Goal: Task Accomplishment & Management: Manage account settings

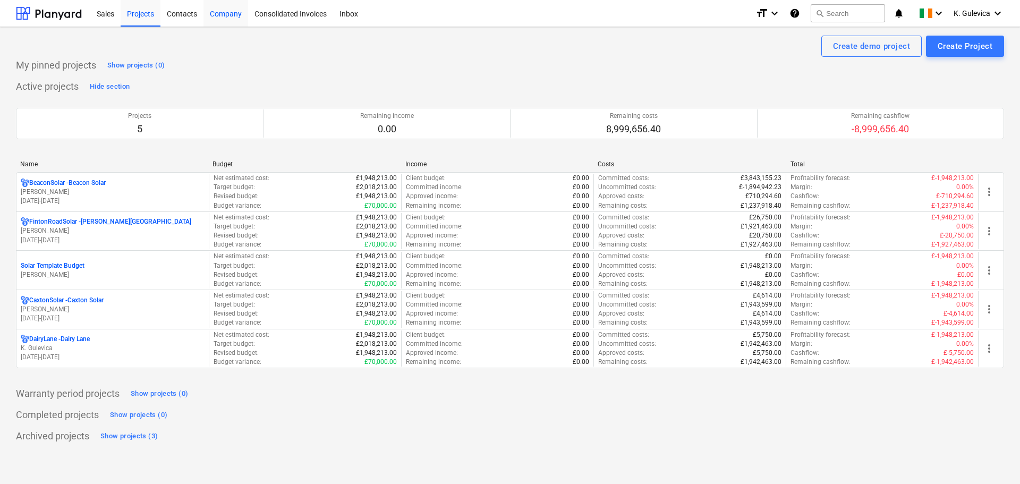
click at [227, 16] on div "Company" at bounding box center [225, 12] width 45 height 27
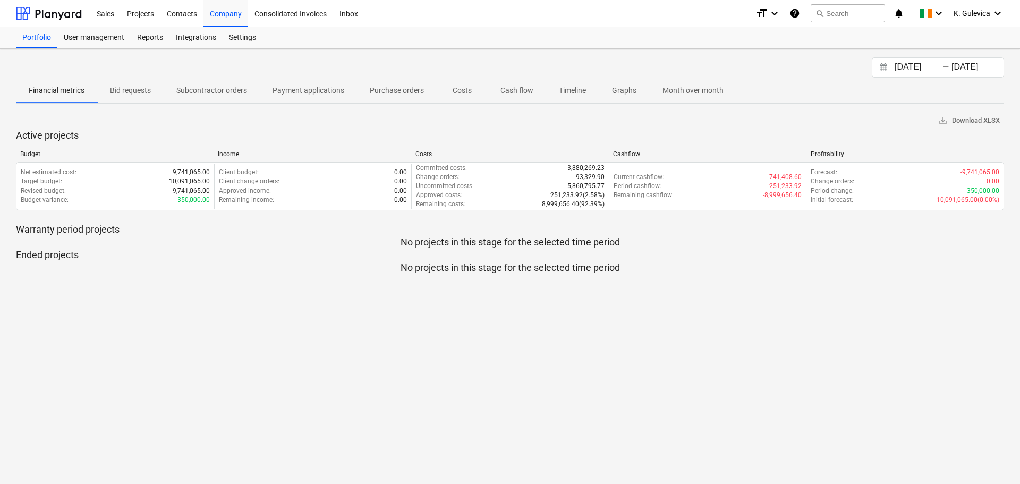
click at [514, 90] on p "Cash flow" at bounding box center [516, 90] width 33 height 11
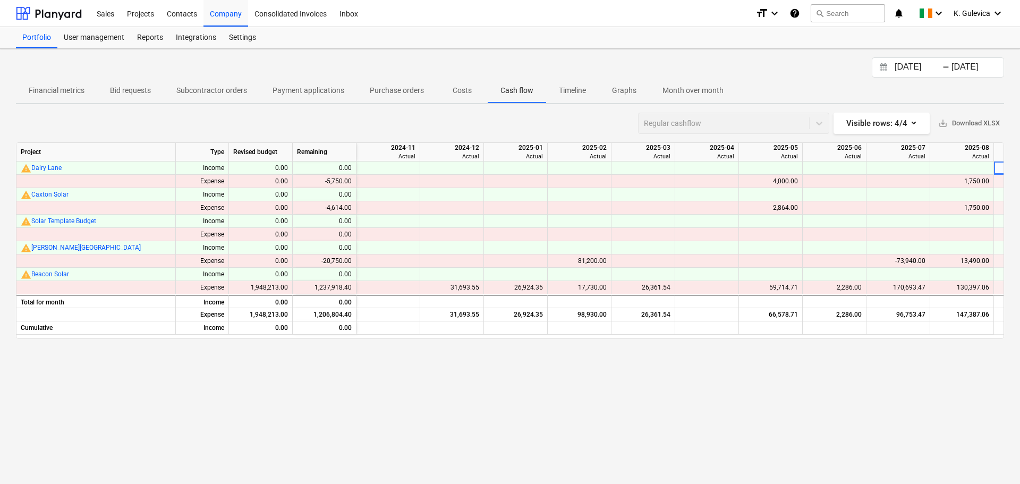
scroll to position [0, 182]
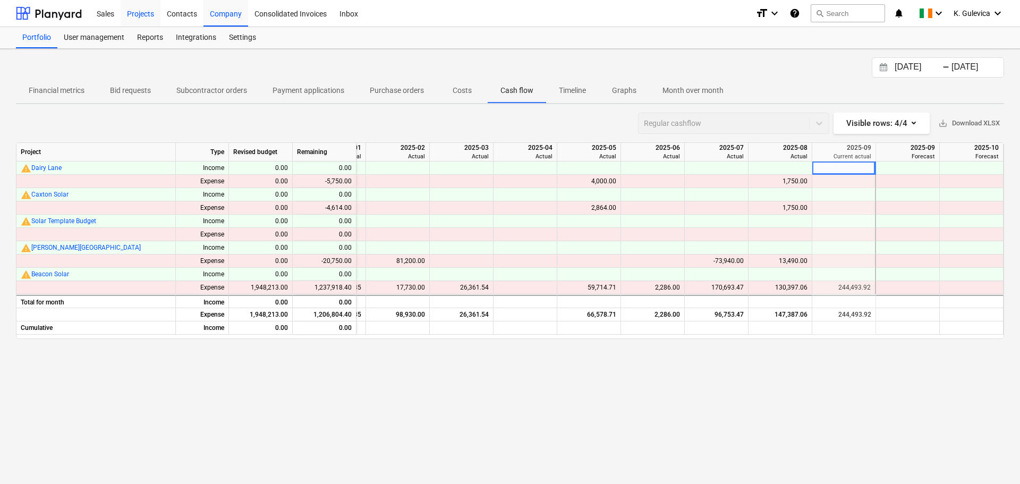
click at [137, 13] on div "Projects" at bounding box center [141, 12] width 40 height 27
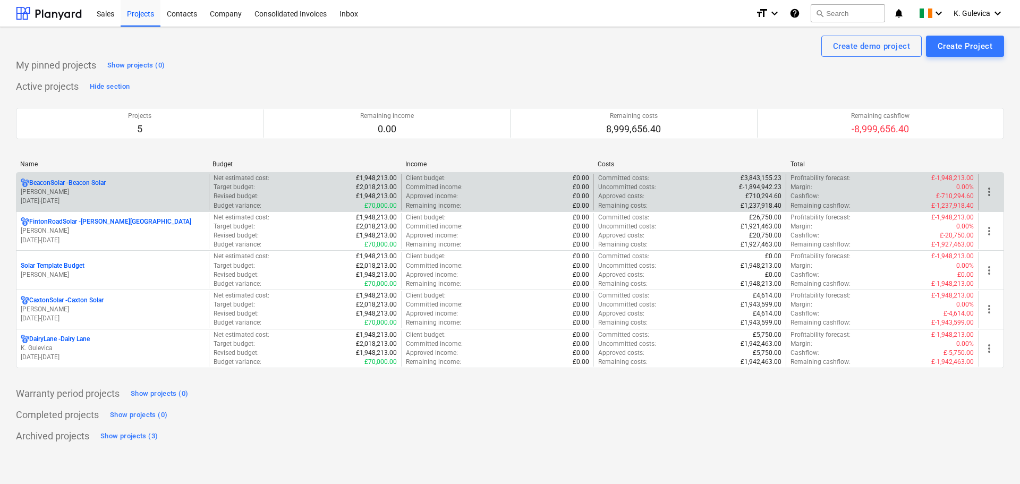
click at [84, 187] on p "BeaconSolar - Beacon Solar" at bounding box center [67, 183] width 77 height 9
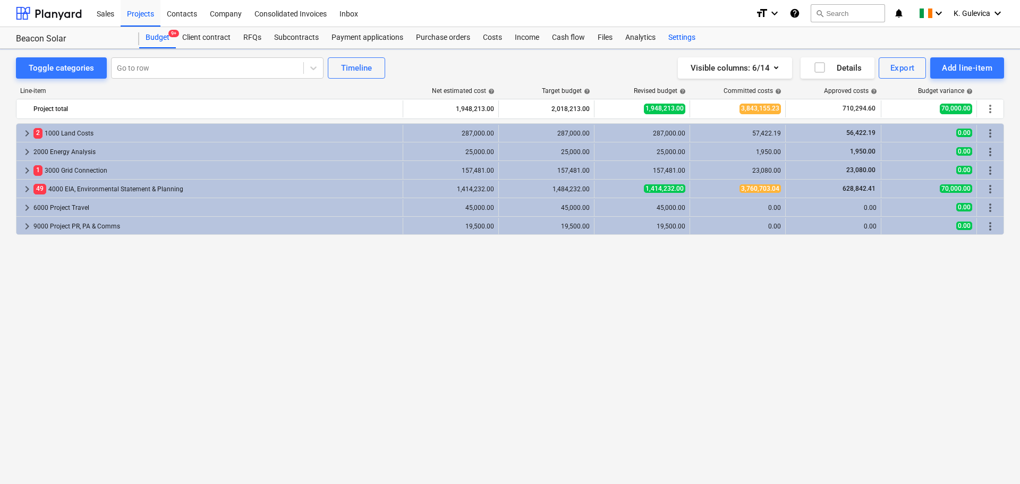
click at [670, 31] on div "Settings" at bounding box center [682, 37] width 40 height 21
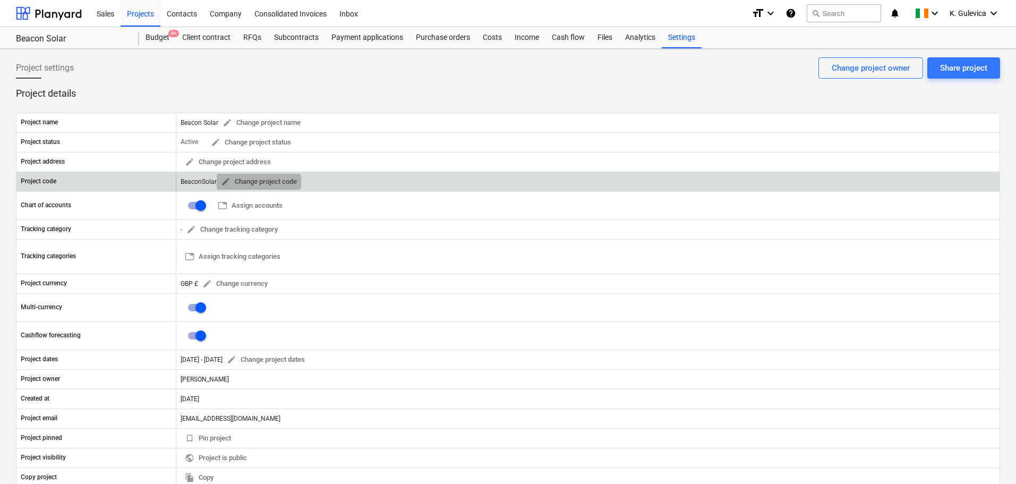
click at [222, 182] on span "edit" at bounding box center [226, 182] width 10 height 10
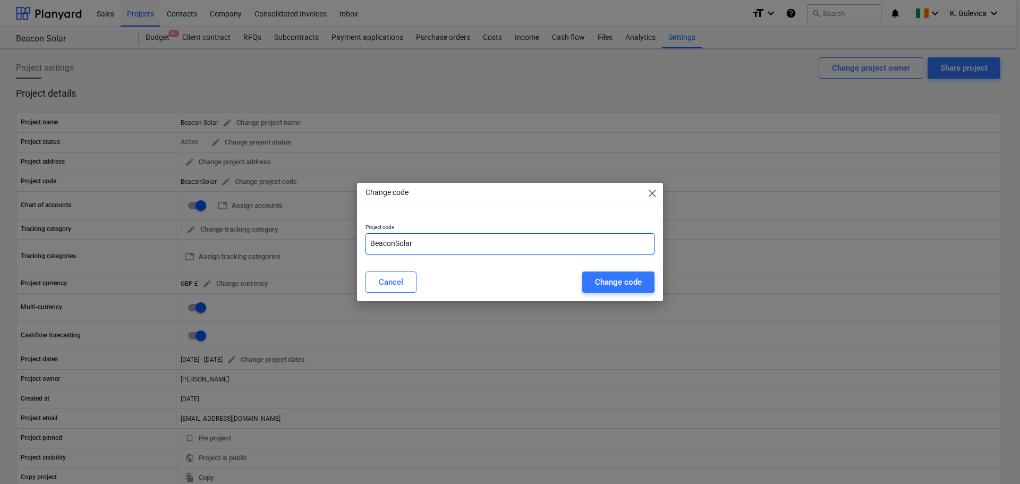
click at [458, 237] on input "BeaconSolar" at bounding box center [510, 243] width 289 height 21
click at [439, 245] on input "BeaconSolar-" at bounding box center [510, 243] width 289 height 21
paste input "ENG240601"
type input "BeaconSolar-ENG240601"
click at [616, 280] on div "Change code" at bounding box center [618, 282] width 47 height 14
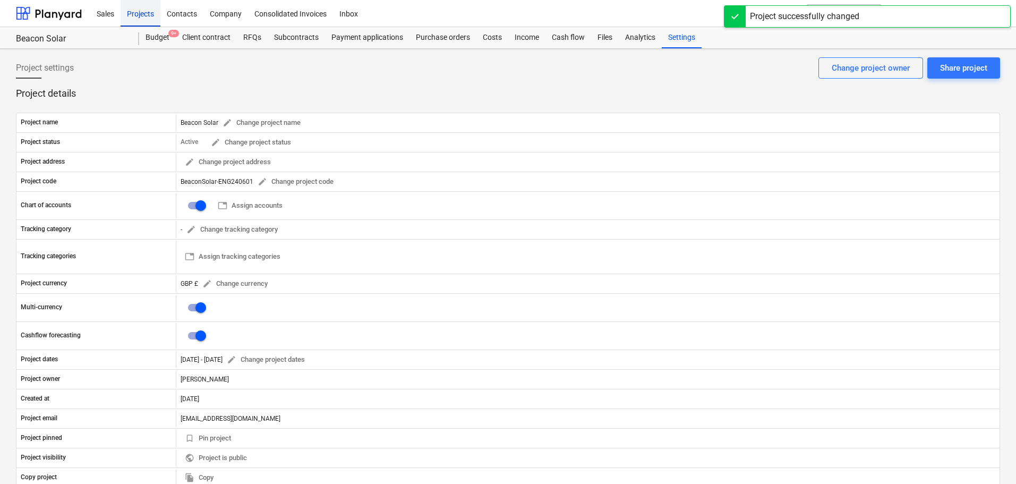
drag, startPoint x: 125, startPoint y: 13, endPoint x: 130, endPoint y: 20, distance: 8.4
click at [125, 13] on div "Projects" at bounding box center [141, 12] width 40 height 27
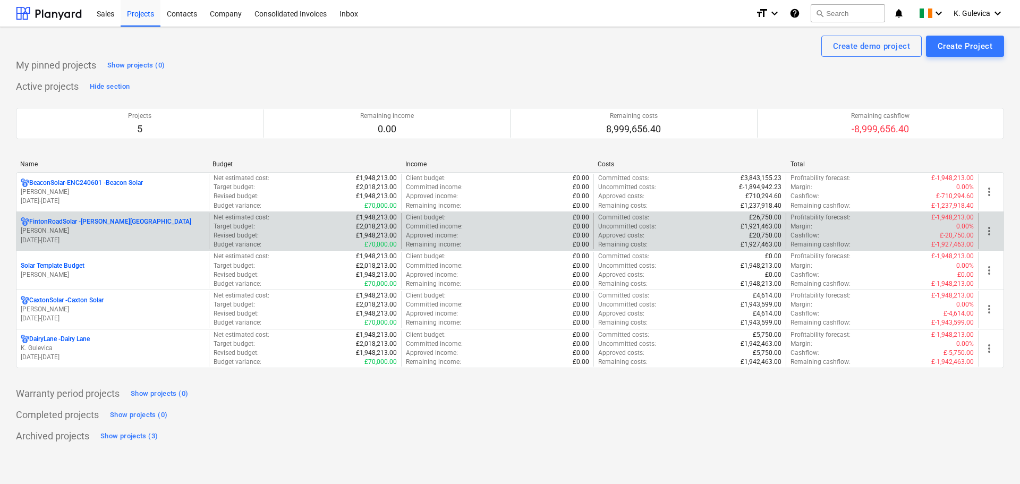
click at [112, 224] on p "FintonRoadSolar - [PERSON_NAME][GEOGRAPHIC_DATA]" at bounding box center [110, 221] width 162 height 9
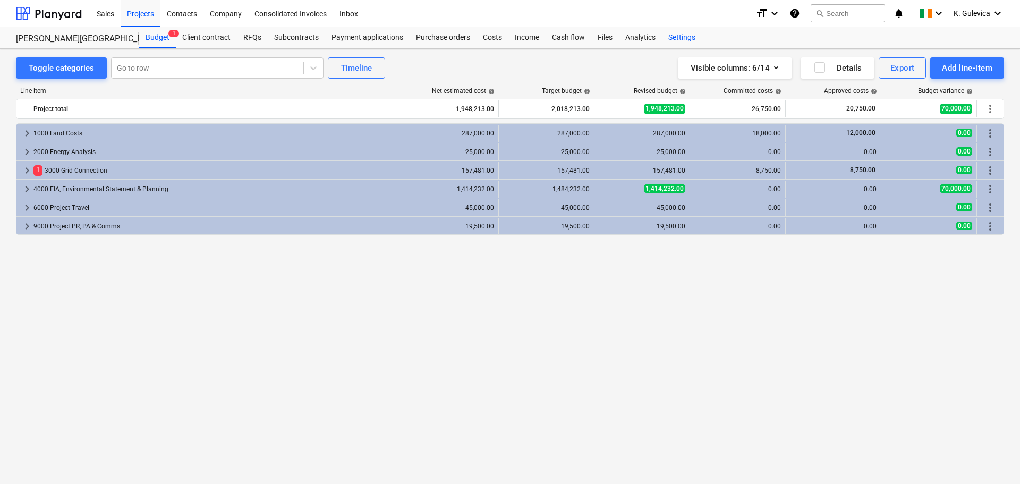
drag, startPoint x: 679, startPoint y: 36, endPoint x: 669, endPoint y: 46, distance: 14.3
click at [679, 36] on div "Settings" at bounding box center [682, 37] width 40 height 21
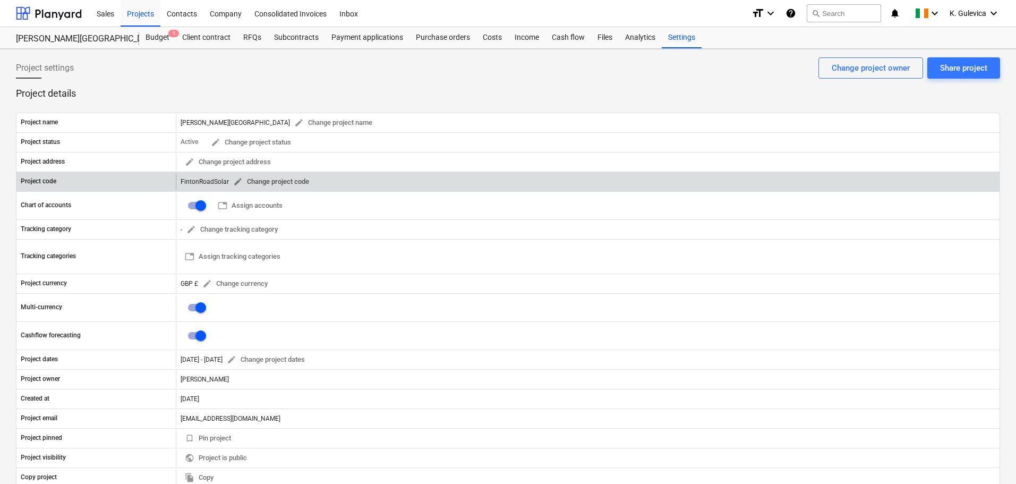
click at [236, 180] on span "edit" at bounding box center [238, 182] width 10 height 10
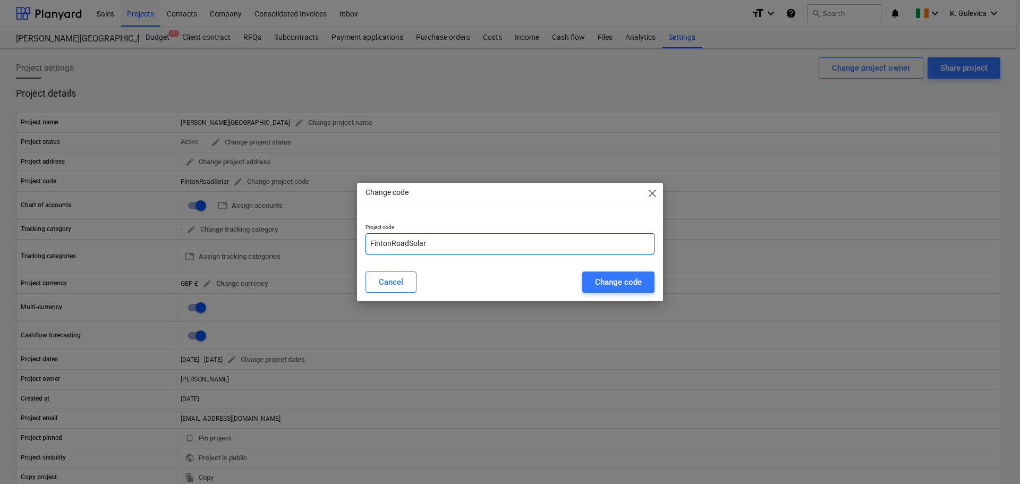
click at [451, 242] on input "FintonRoadSolar" at bounding box center [510, 243] width 289 height 21
paste input "ENG250201"
type input "FintonRoadSolar-ENG250201"
click at [629, 285] on div "Change code" at bounding box center [618, 282] width 47 height 14
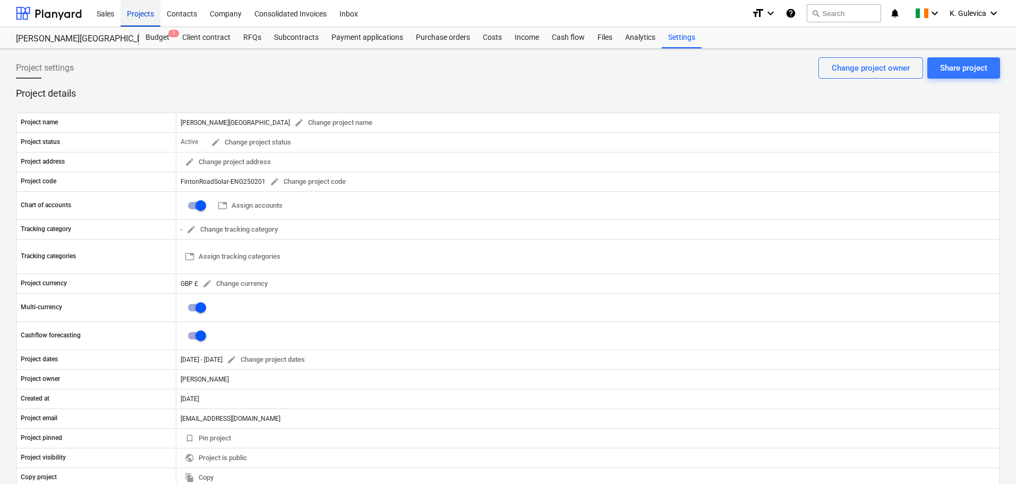
click at [134, 14] on div "Projects" at bounding box center [141, 12] width 40 height 27
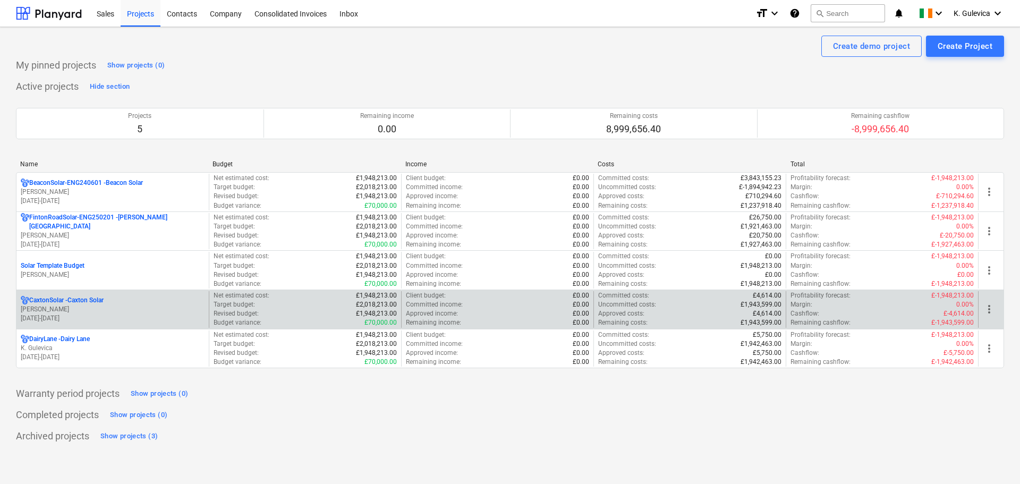
click at [97, 305] on p "[PERSON_NAME]" at bounding box center [113, 309] width 184 height 9
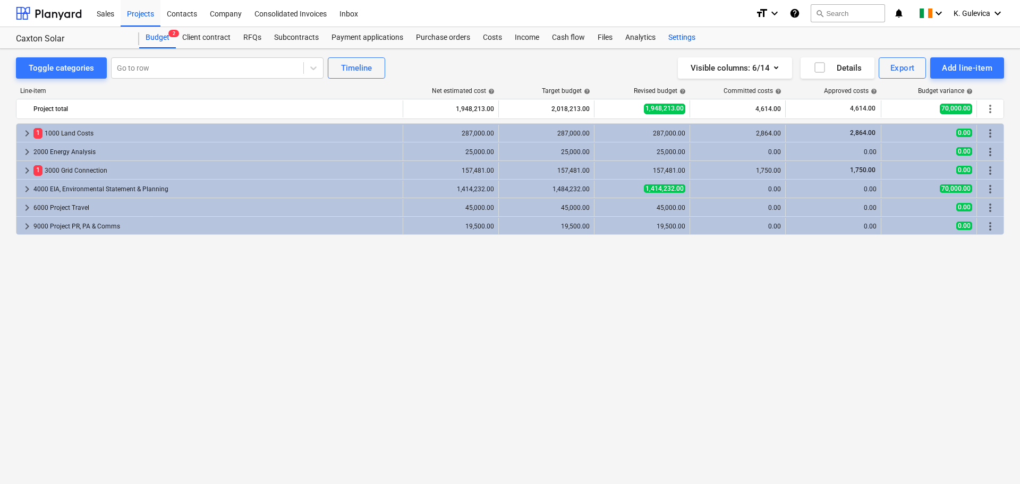
click at [675, 38] on div "Settings" at bounding box center [682, 37] width 40 height 21
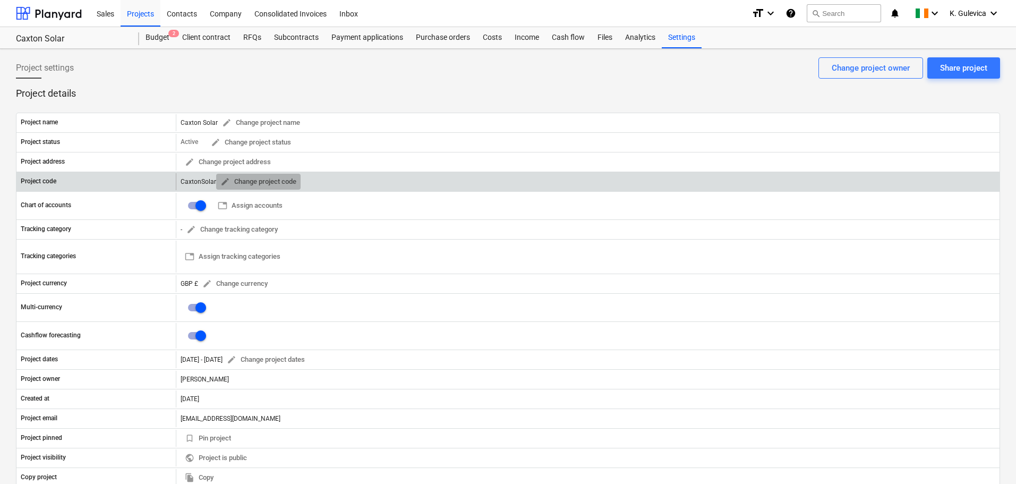
click at [225, 179] on span "edit" at bounding box center [225, 182] width 10 height 10
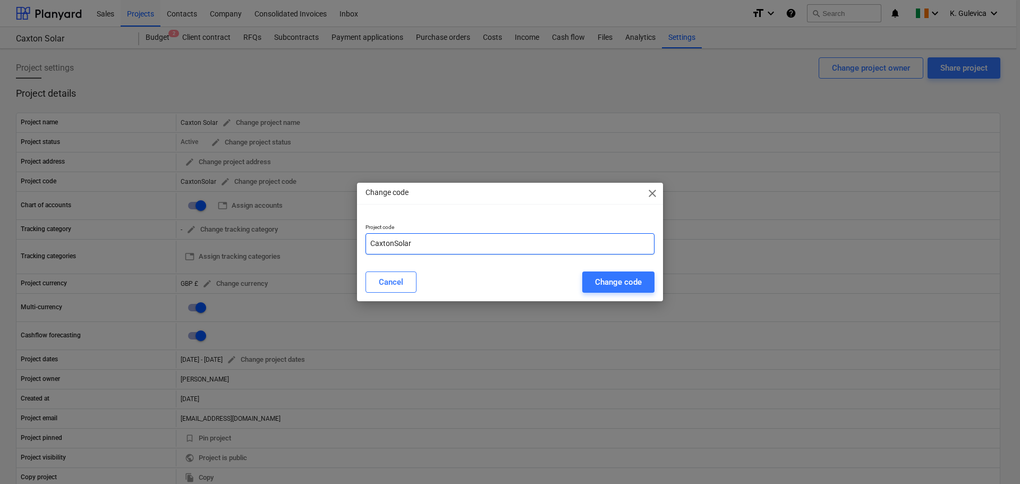
click at [435, 244] on input "CaxtonSolar" at bounding box center [510, 243] width 289 height 21
paste input "ENG250301"
type input "CaxtonSolar-ENG250301"
click at [627, 285] on div "Change code" at bounding box center [618, 282] width 47 height 14
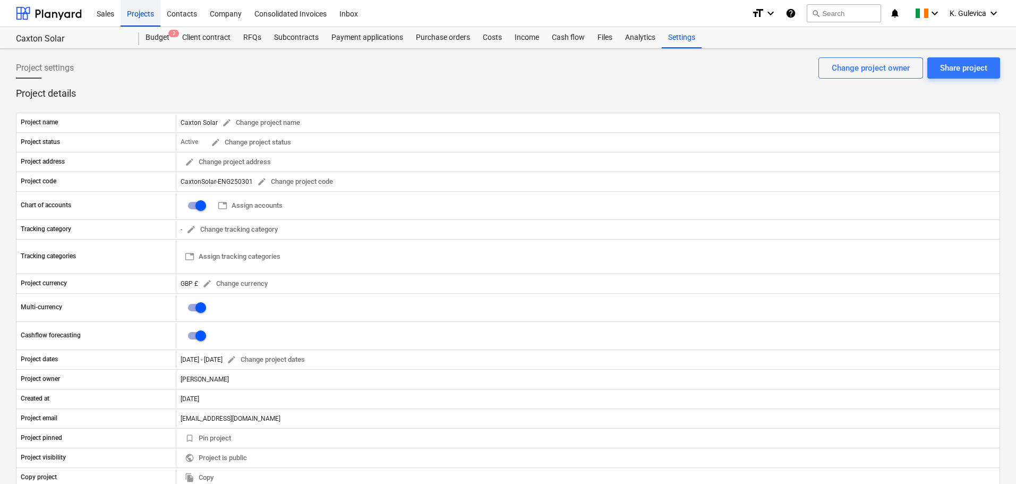
click at [145, 15] on div "Projects" at bounding box center [141, 12] width 40 height 27
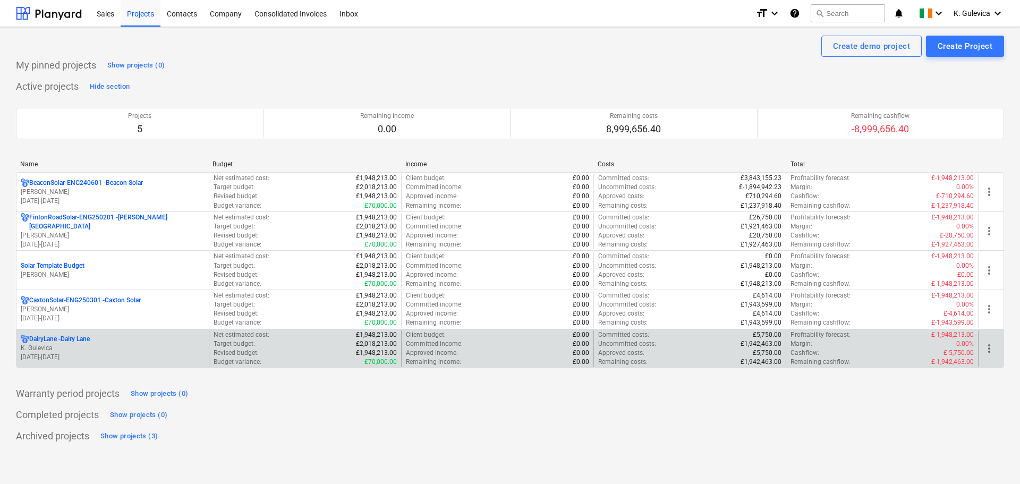
click at [62, 342] on p "DairyLane - Dairy Lane" at bounding box center [59, 339] width 61 height 9
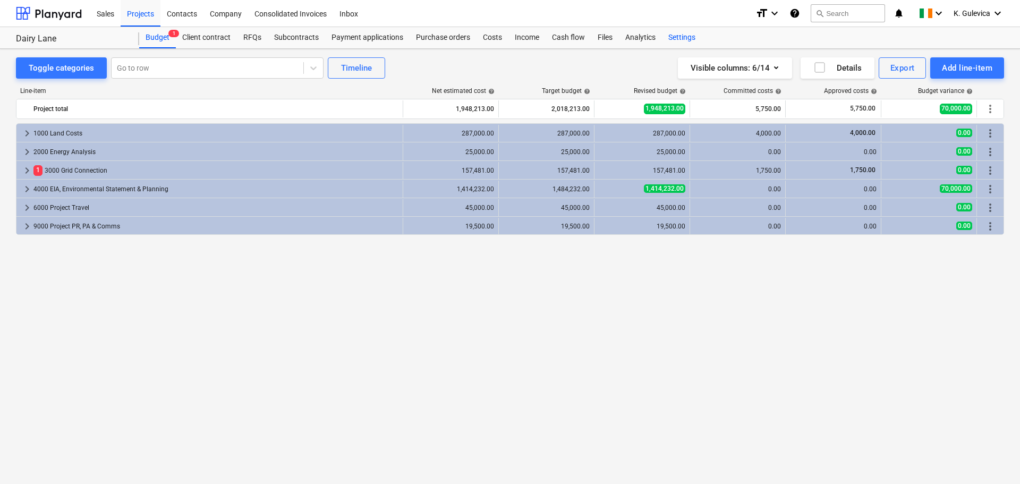
click at [680, 39] on div "Settings" at bounding box center [682, 37] width 40 height 21
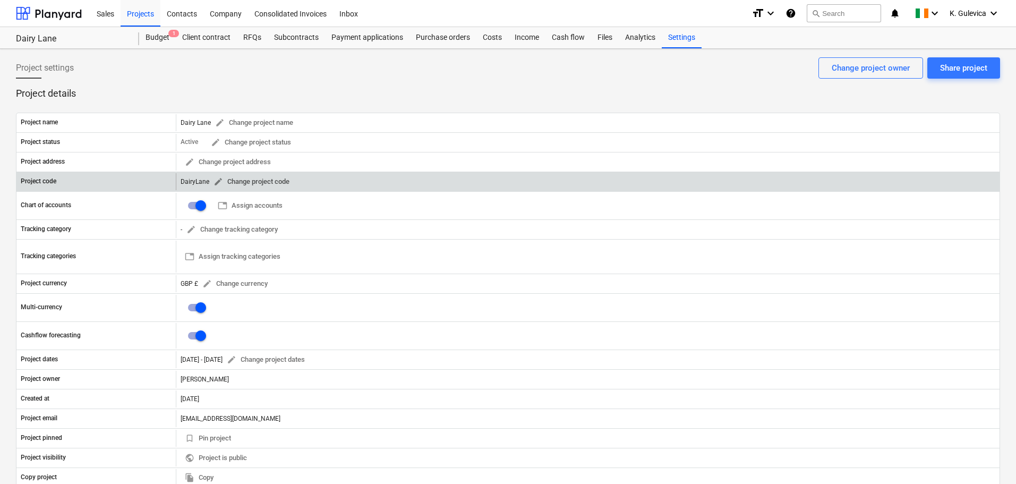
click at [217, 183] on span "edit" at bounding box center [219, 182] width 10 height 10
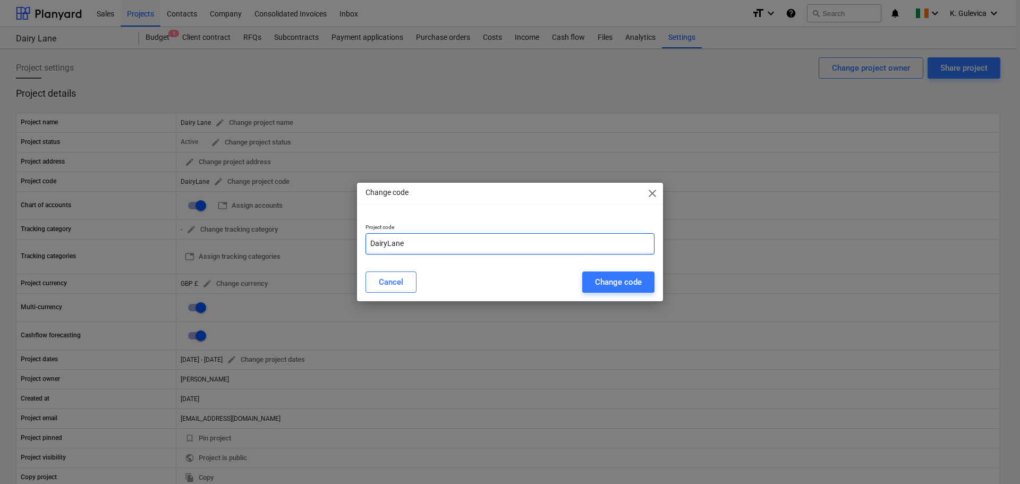
click at [414, 249] on input "DairyLane" at bounding box center [510, 243] width 289 height 21
paste input "ENG250501"
type input "DairyLane-ENG250501"
click at [609, 284] on div "Change code" at bounding box center [618, 282] width 47 height 14
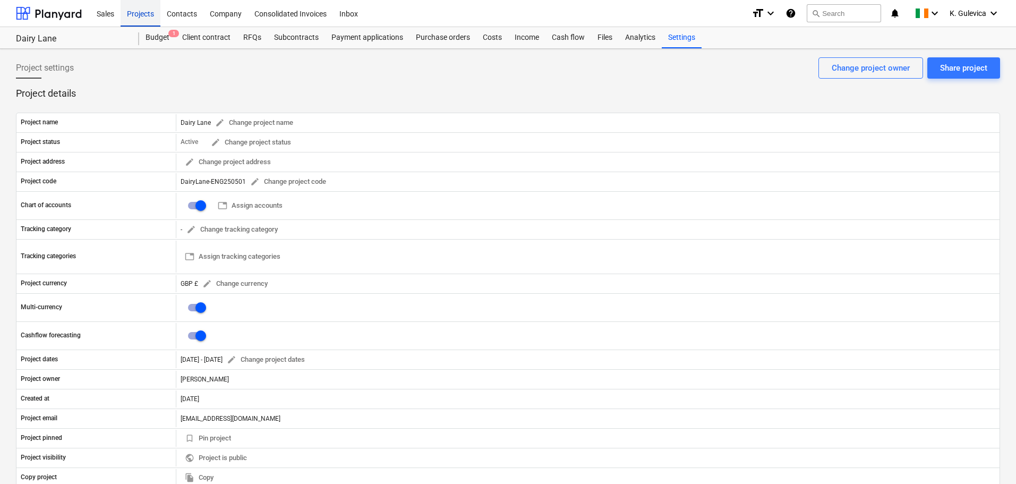
click at [122, 9] on div "Projects" at bounding box center [141, 12] width 40 height 27
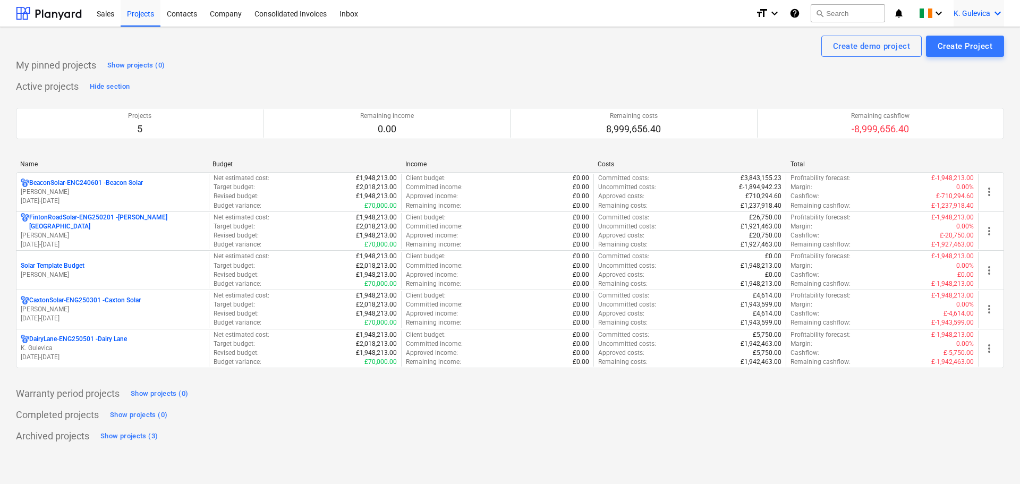
click at [963, 14] on span "K. Gulevica" at bounding box center [972, 13] width 37 height 9
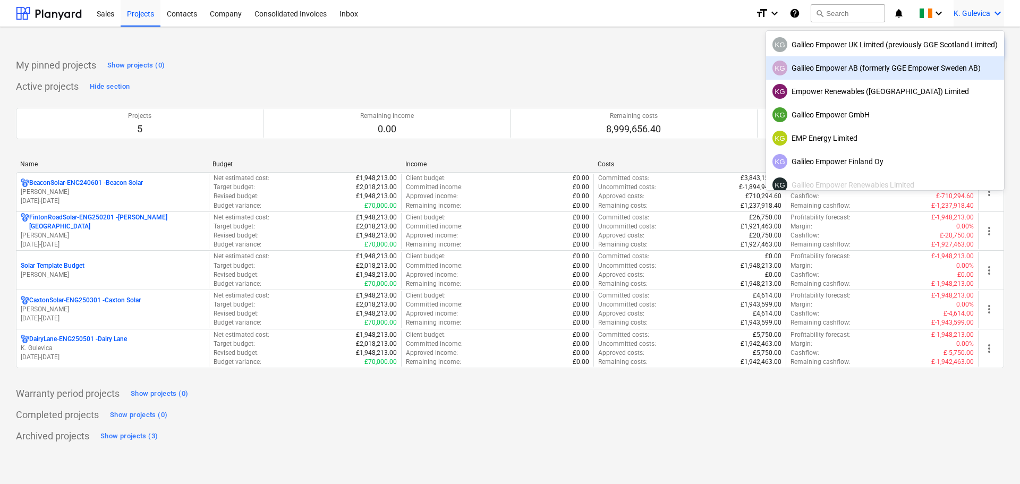
click at [838, 69] on div "KG Galileo Empower AB (formerly GGE Empower Sweden AB)" at bounding box center [884, 68] width 225 height 15
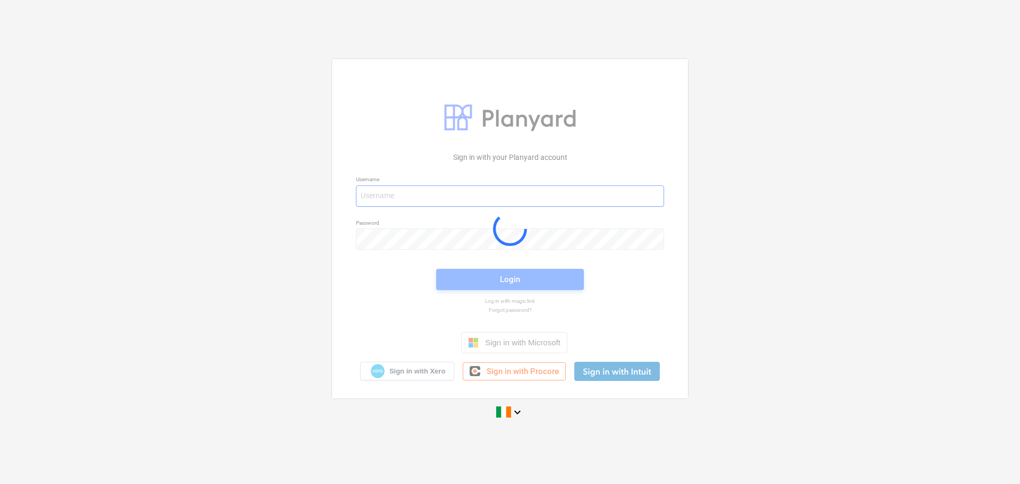
type input "[EMAIL_ADDRESS][DOMAIN_NAME]"
